Goal: Check status: Check status

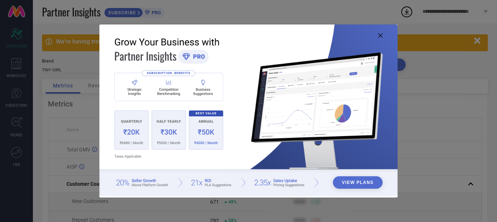
click at [379, 36] on icon at bounding box center [380, 35] width 4 height 4
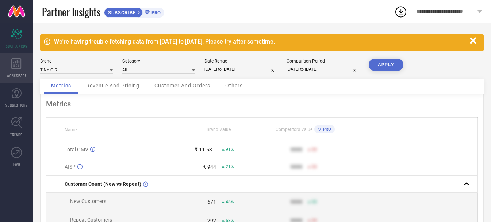
click at [16, 60] on icon at bounding box center [16, 63] width 10 height 11
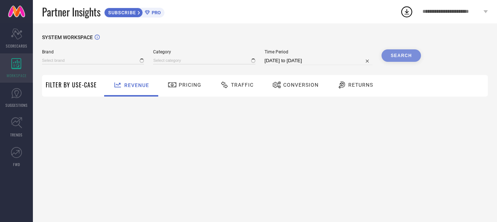
type input "TINY GIRL"
type input "All"
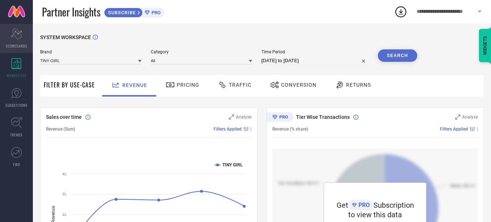
click at [19, 40] on div "Scorecard SCORECARDS" at bounding box center [16, 38] width 33 height 29
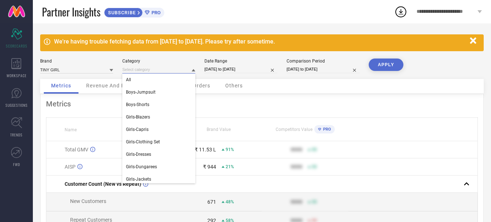
click at [158, 67] on input at bounding box center [158, 70] width 73 height 8
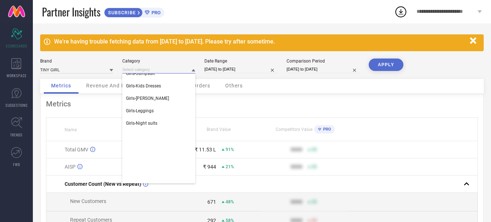
scroll to position [146, 0]
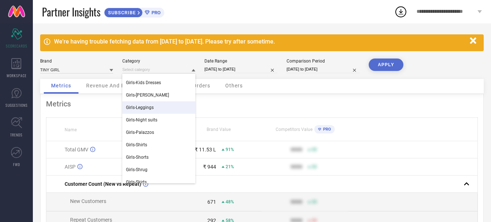
click at [256, 58] on div "Date Range" at bounding box center [241, 60] width 73 height 5
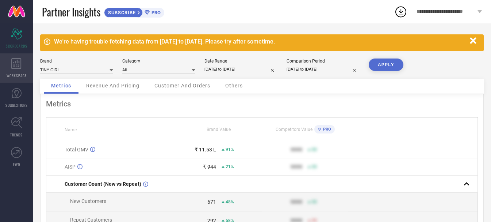
click at [14, 74] on span "WORKSPACE" at bounding box center [17, 75] width 20 height 5
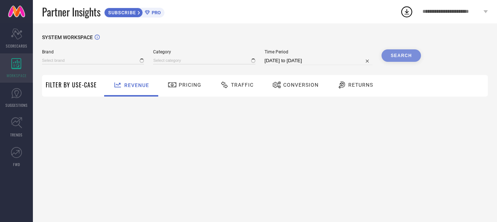
type input "TINY GIRL"
type input "All"
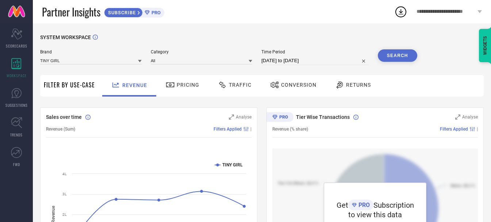
click at [364, 90] on div "Returns" at bounding box center [352, 85] width 39 height 12
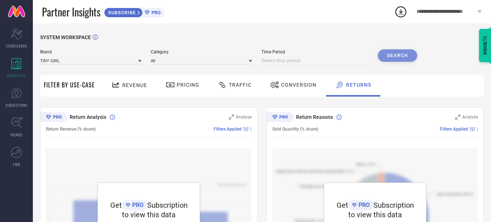
select select "8"
select select "2025"
select select "9"
select select "2025"
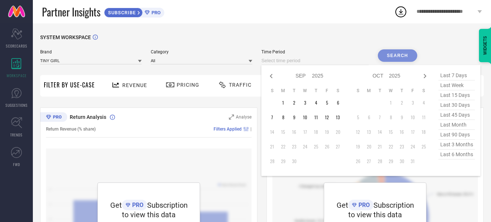
click at [335, 60] on input at bounding box center [314, 60] width 107 height 9
click at [342, 51] on span "Time Period" at bounding box center [314, 51] width 107 height 5
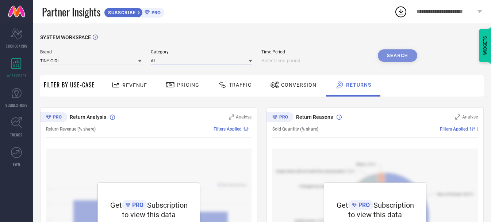
click at [172, 62] on input at bounding box center [202, 61] width 102 height 8
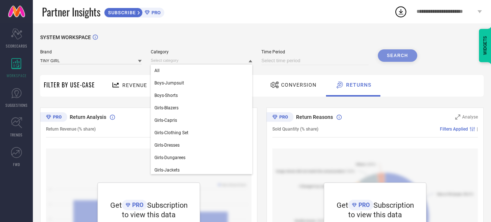
click at [164, 54] on span "Category" at bounding box center [202, 51] width 102 height 5
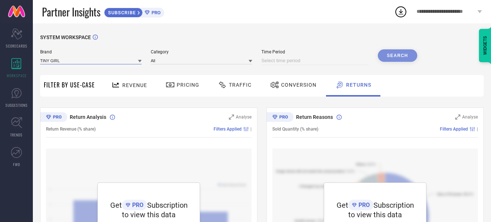
click at [125, 63] on input at bounding box center [91, 61] width 102 height 8
click at [143, 48] on div "SYSTEM WORKSPACE" at bounding box center [262, 41] width 444 height 15
click at [18, 153] on icon at bounding box center [16, 152] width 11 height 11
